Goal: Navigation & Orientation: Find specific page/section

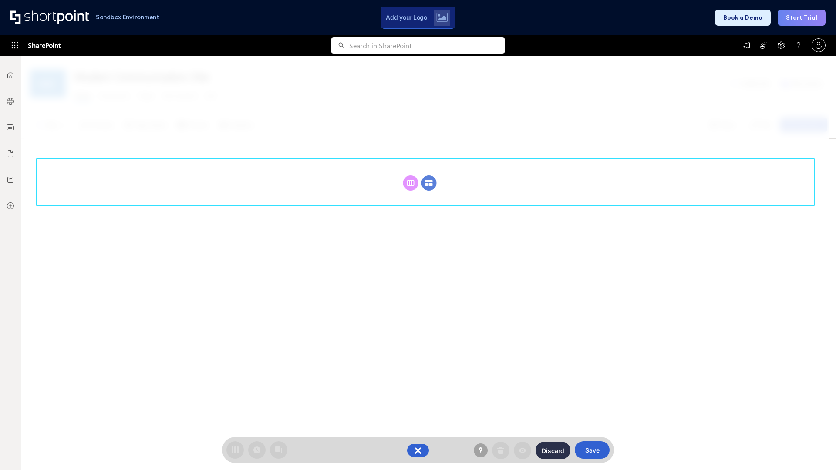
scroll to position [120, 0]
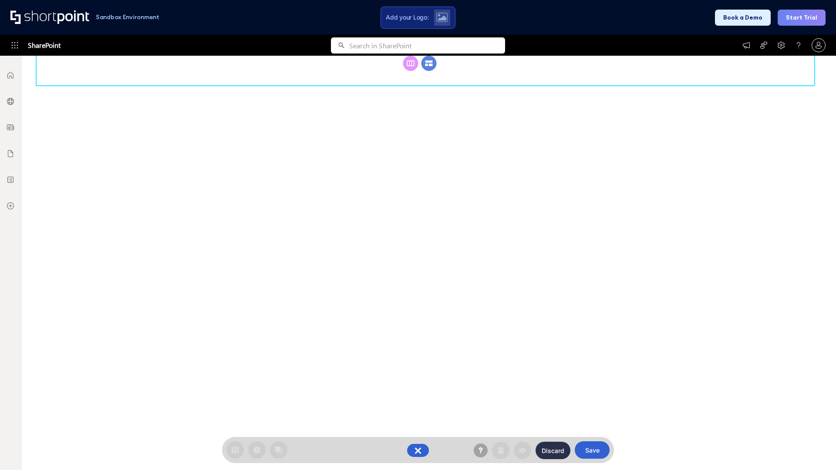
click at [429, 71] on circle at bounding box center [428, 63] width 15 height 15
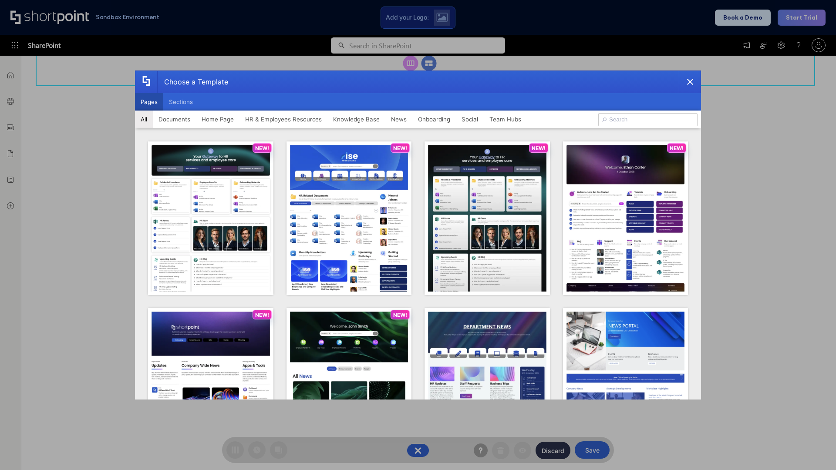
scroll to position [0, 0]
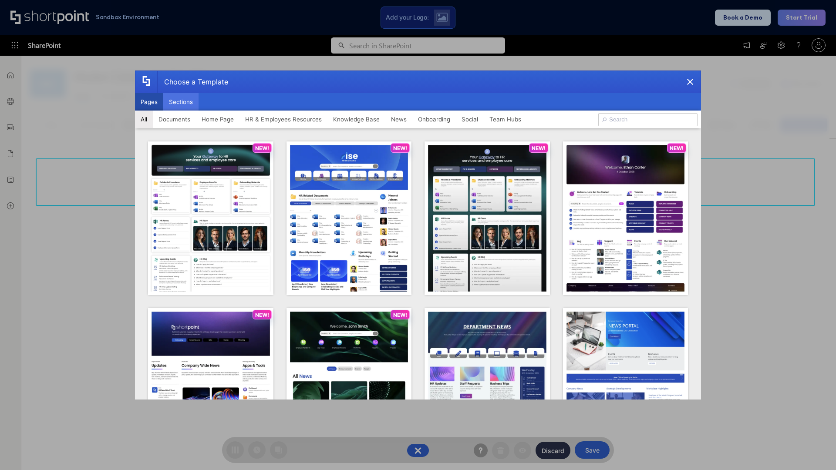
click at [181, 102] on button "Sections" at bounding box center [180, 101] width 35 height 17
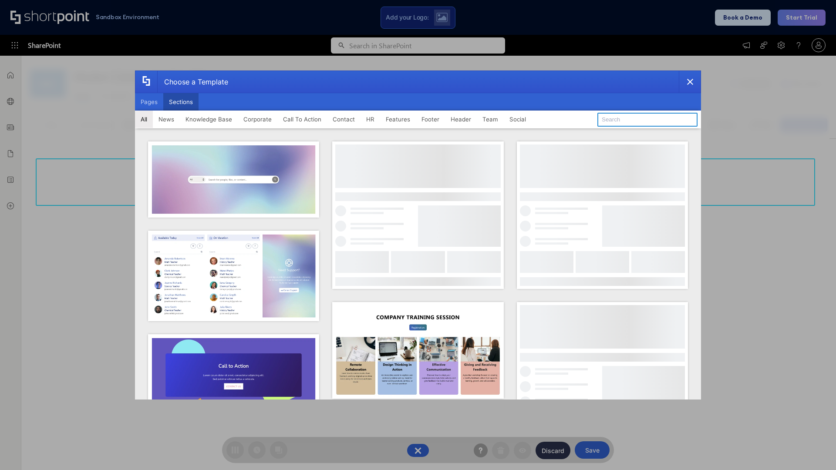
type input "CTA"
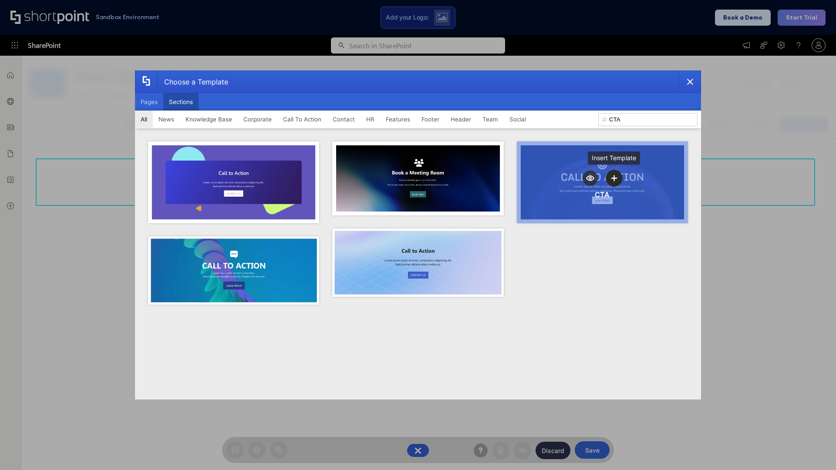
click at [614, 178] on icon "template selector" at bounding box center [614, 178] width 6 height 6
